Goal: Navigation & Orientation: Find specific page/section

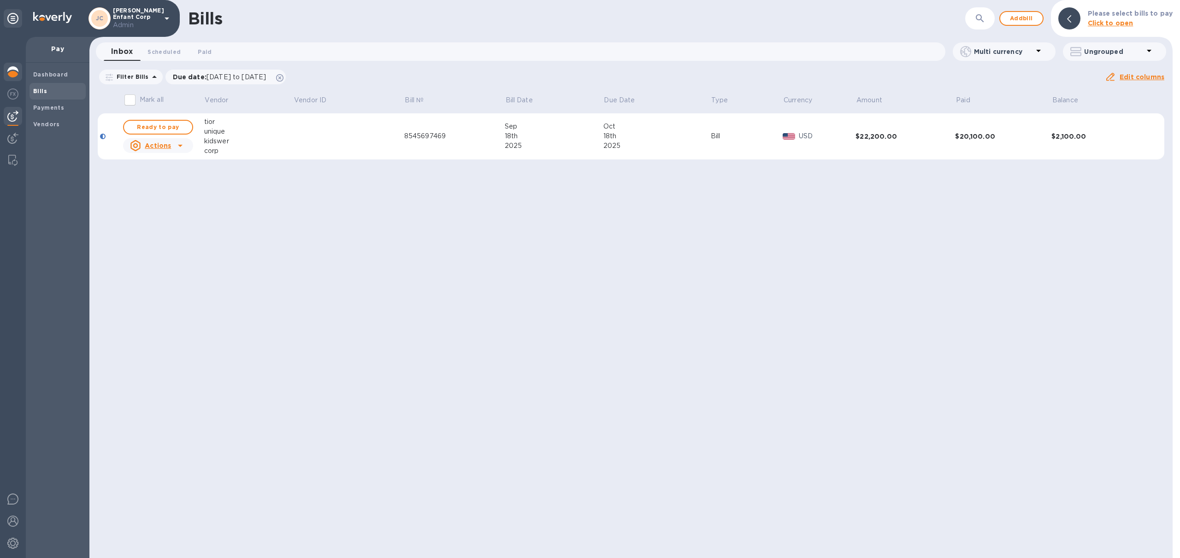
click at [8, 71] on img at bounding box center [12, 71] width 11 height 11
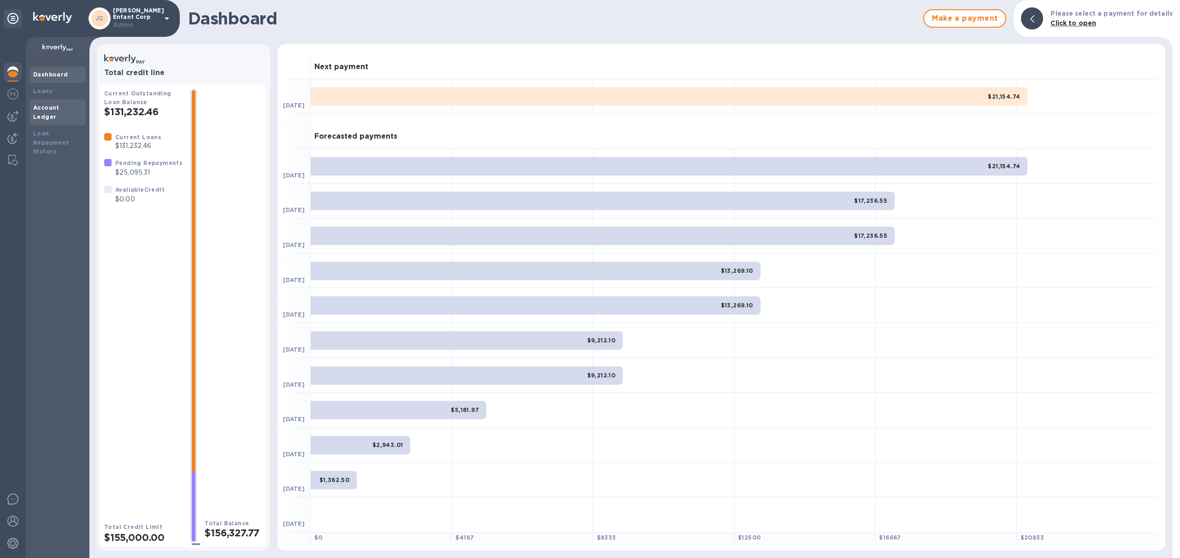
click at [45, 109] on b "Account Ledger" at bounding box center [46, 112] width 26 height 16
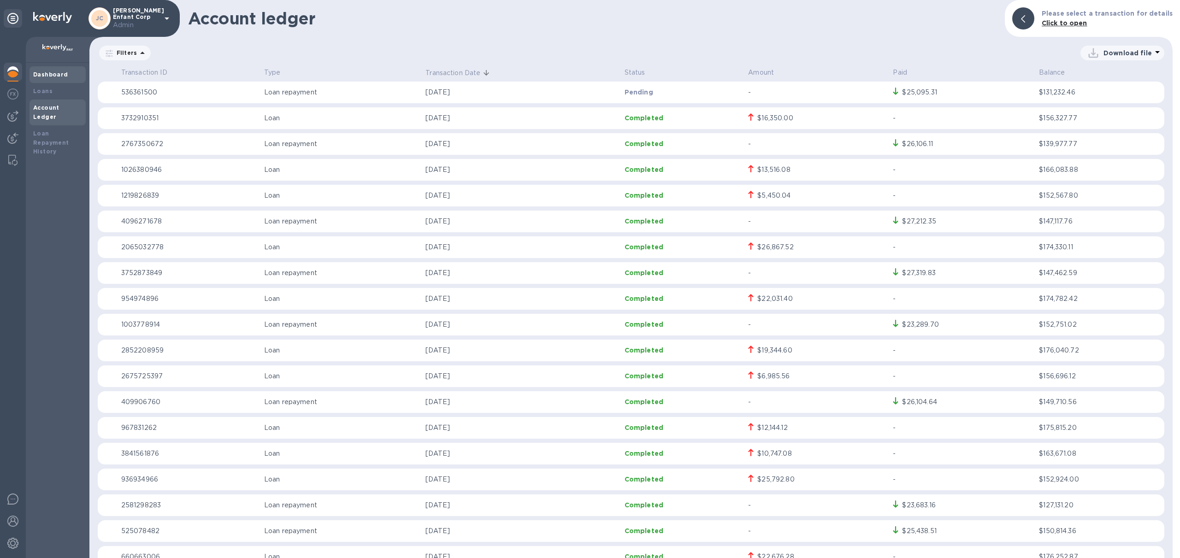
click at [57, 75] on b "Dashboard" at bounding box center [50, 74] width 35 height 7
